Goal: Information Seeking & Learning: Understand process/instructions

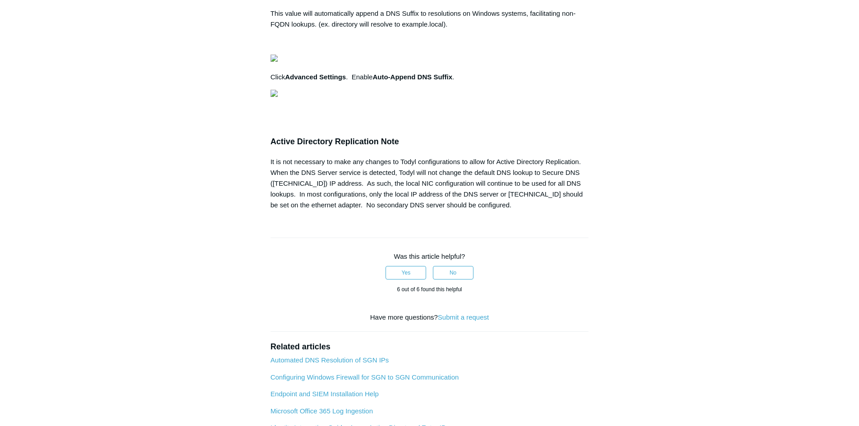
scroll to position [0, 5]
drag, startPoint x: 356, startPoint y: 282, endPoint x: 432, endPoint y: 284, distance: 75.8
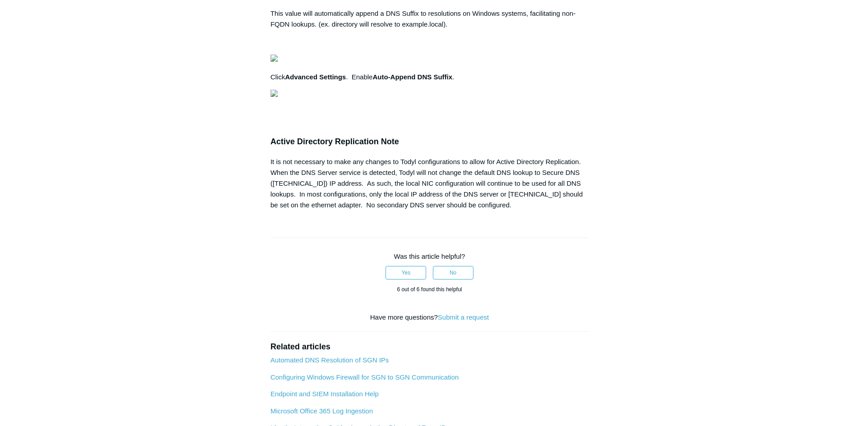
scroll to position [0, 0]
drag, startPoint x: 514, startPoint y: 225, endPoint x: 517, endPoint y: 205, distance: 19.7
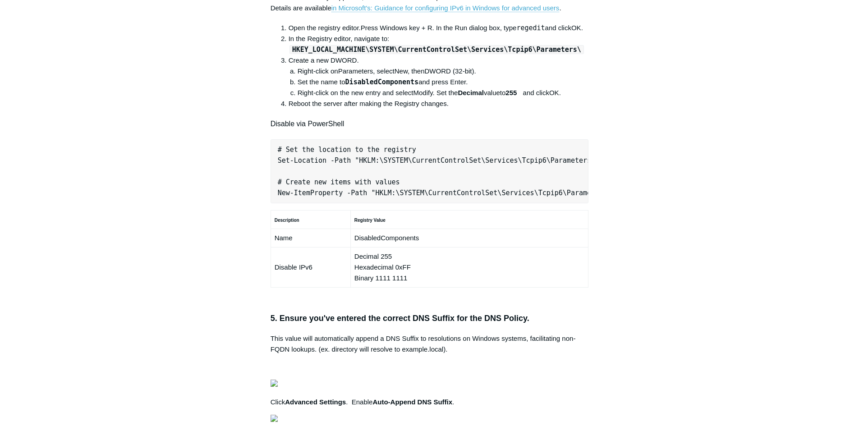
scroll to position [406, 0]
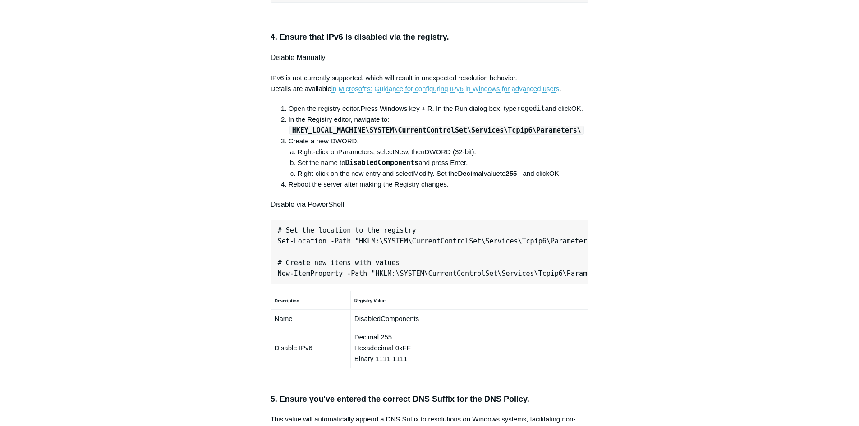
drag, startPoint x: 295, startPoint y: 188, endPoint x: 323, endPoint y: 189, distance: 28.5
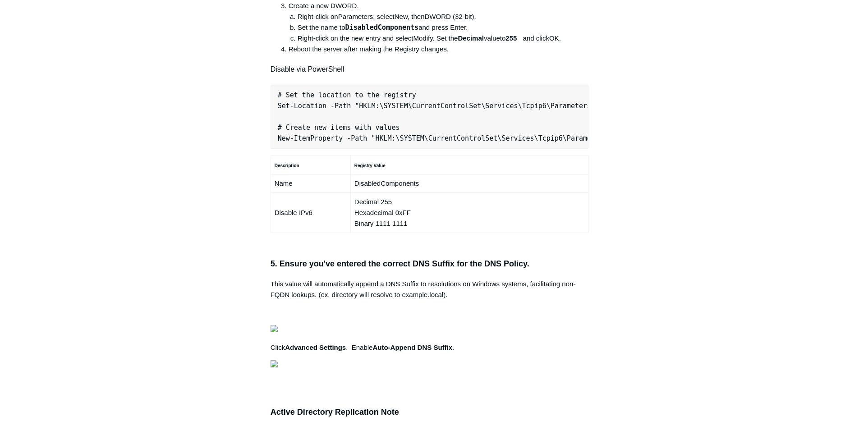
scroll to position [0, 284]
drag, startPoint x: 480, startPoint y: 267, endPoint x: 455, endPoint y: 272, distance: 26.2
drag, startPoint x: 434, startPoint y: 257, endPoint x: 481, endPoint y: 258, distance: 46.9
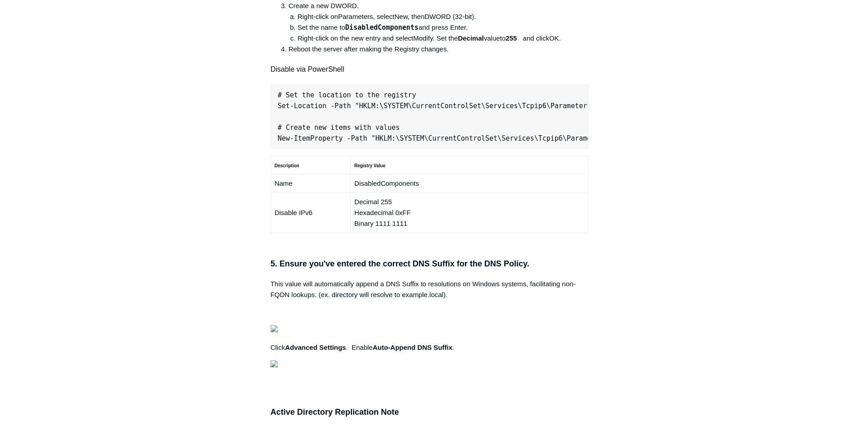
drag, startPoint x: 429, startPoint y: 258, endPoint x: 443, endPoint y: 257, distance: 14.0
drag, startPoint x: 443, startPoint y: 257, endPoint x: 453, endPoint y: 256, distance: 10.4
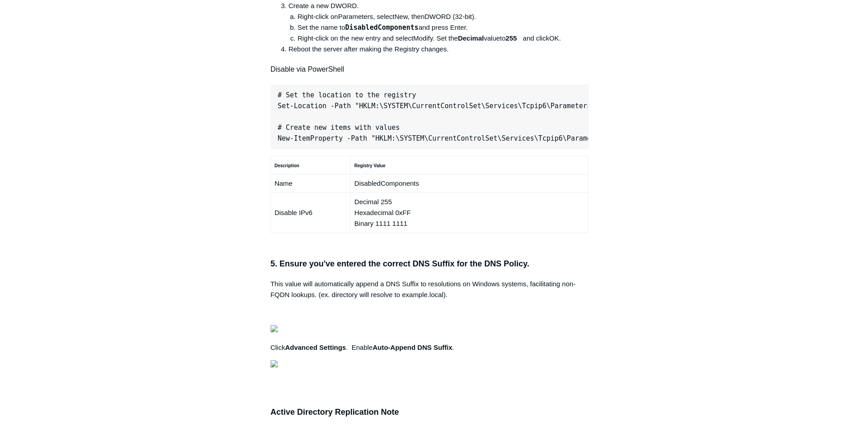
drag, startPoint x: 430, startPoint y: 257, endPoint x: 480, endPoint y: 255, distance: 50.1
drag, startPoint x: 434, startPoint y: 256, endPoint x: 481, endPoint y: 255, distance: 47.8
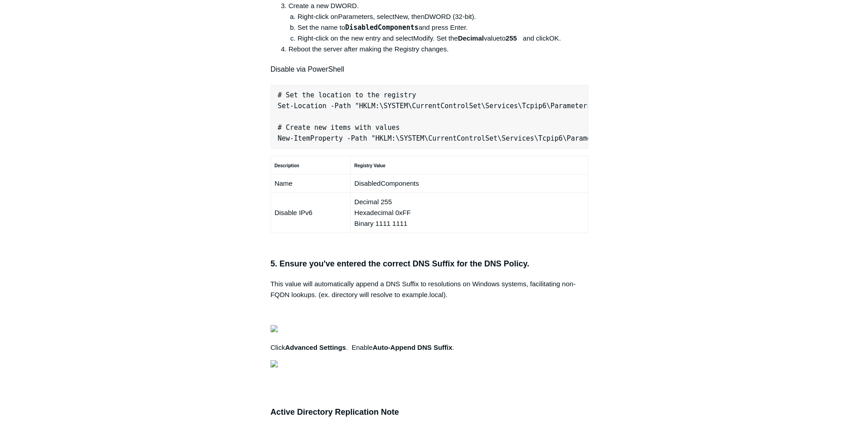
drag, startPoint x: 497, startPoint y: 267, endPoint x: 481, endPoint y: 268, distance: 16.3
drag, startPoint x: 435, startPoint y: 257, endPoint x: 472, endPoint y: 256, distance: 37.0
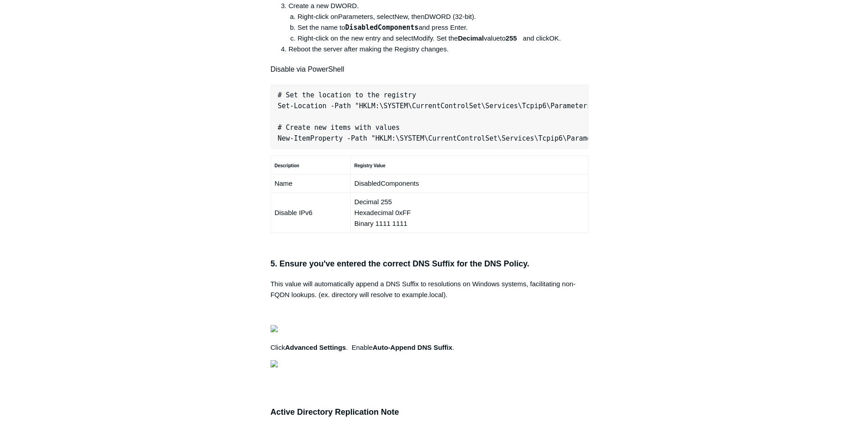
click at [737, 291] on main "Todyl Support Center SASE & ZeroTrust - Secure DNS Configuration Articles in th…" at bounding box center [429, 135] width 859 height 1288
click at [191, 291] on aside "Articles in this section Secure DNS - Single-Label Domains Using 3rd Party DNS …" at bounding box center [212, 154] width 89 height 1229
click at [688, 208] on div "Articles in this section Secure DNS - Single-Label Domains Using 3rd Party DNS …" at bounding box center [429, 159] width 523 height 1238
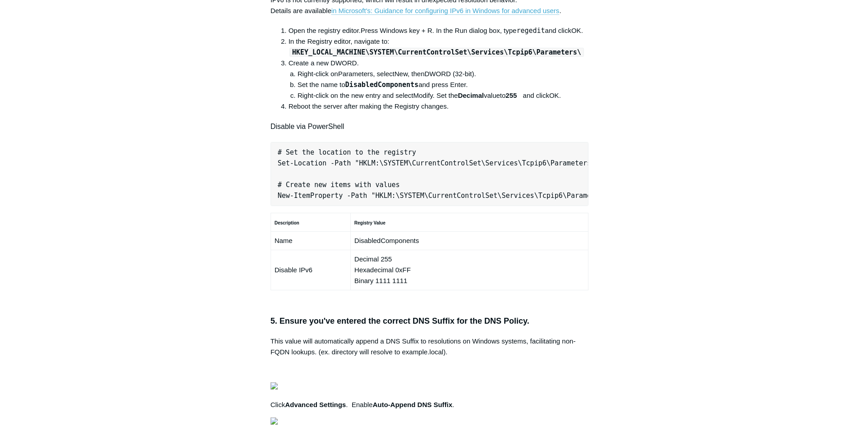
scroll to position [451, 0]
